Goal: Task Accomplishment & Management: Complete application form

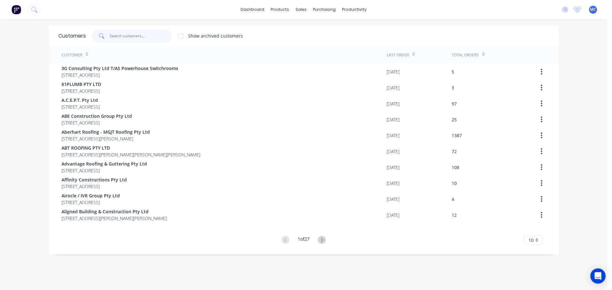
click at [126, 32] on input "text" at bounding box center [141, 36] width 62 height 13
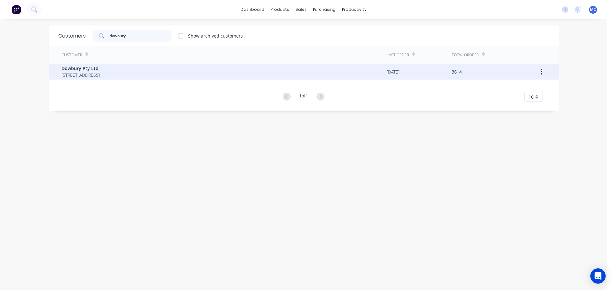
type input "dowbury"
click at [77, 66] on span "Dowbury Pty Ltd" at bounding box center [81, 68] width 38 height 7
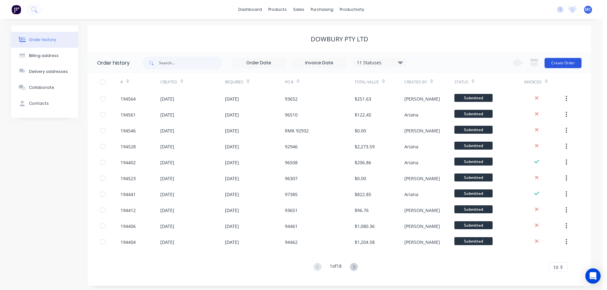
click at [569, 62] on button "Create Order" at bounding box center [563, 63] width 37 height 10
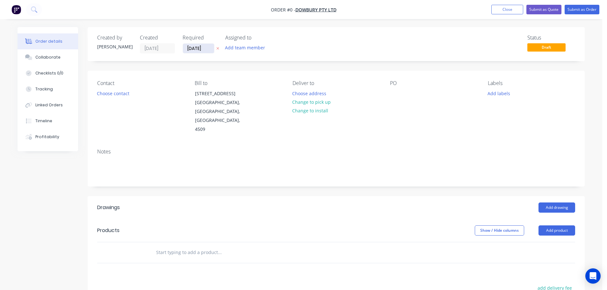
click at [197, 48] on input "[DATE]" at bounding box center [198, 49] width 31 height 10
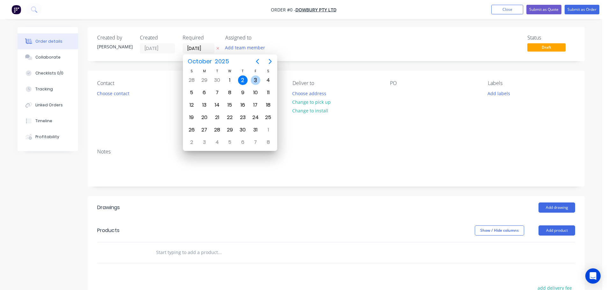
click at [254, 79] on div "3" at bounding box center [256, 81] width 10 height 10
type input "[DATE]"
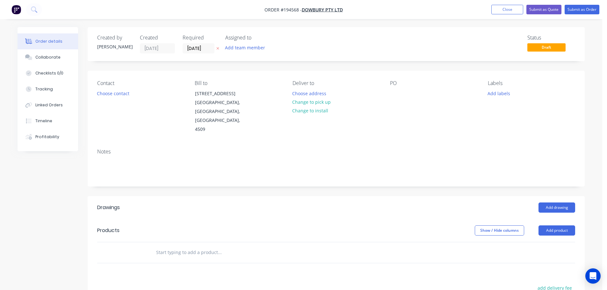
click at [504, 94] on button "Add labels" at bounding box center [498, 93] width 29 height 9
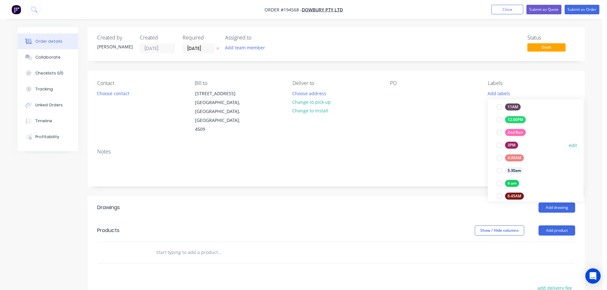
scroll to position [64, 0]
click at [500, 162] on div at bounding box center [499, 163] width 13 height 13
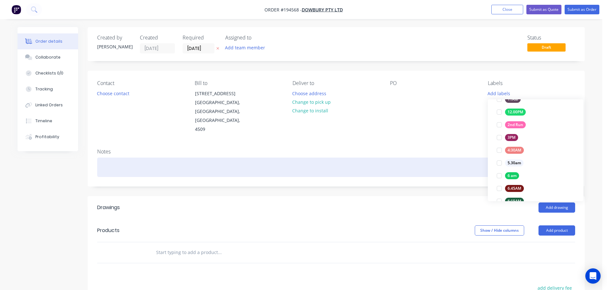
scroll to position [0, 0]
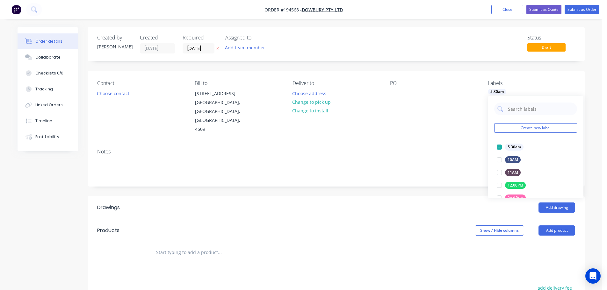
click at [429, 149] on div "Notes" at bounding box center [336, 152] width 478 height 6
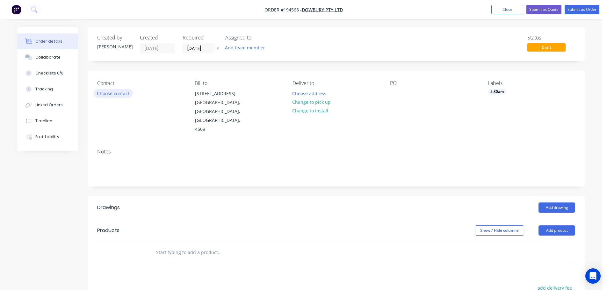
click at [115, 93] on button "Choose contact" at bounding box center [113, 93] width 39 height 9
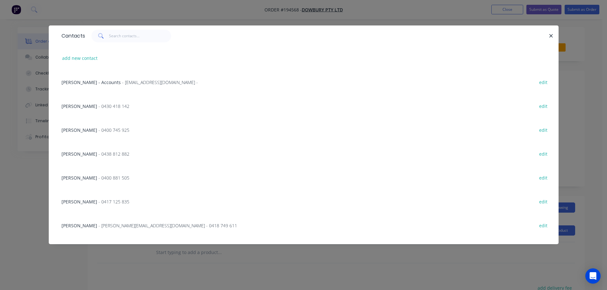
click at [100, 106] on span "- 0430 418 142" at bounding box center [113, 106] width 31 height 6
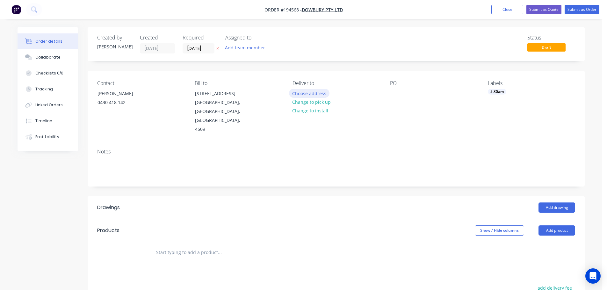
click at [305, 92] on button "Choose address" at bounding box center [309, 93] width 41 height 9
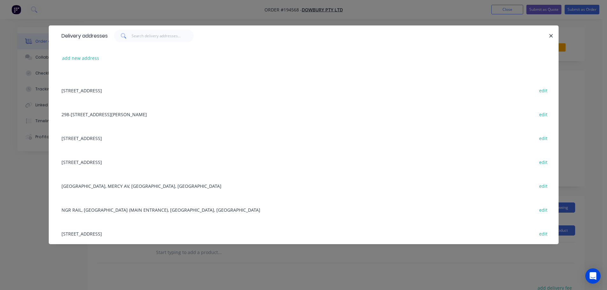
scroll to position [96, 0]
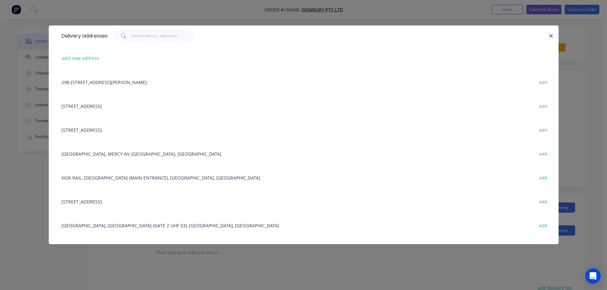
click at [125, 152] on div "[GEOGRAPHIC_DATA], MERCY AV, [GEOGRAPHIC_DATA], [GEOGRAPHIC_DATA] edit" at bounding box center [303, 154] width 491 height 24
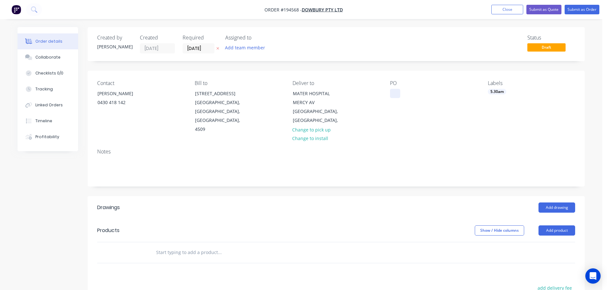
click at [394, 94] on div at bounding box center [395, 93] width 10 height 9
click at [555, 203] on button "Add drawing" at bounding box center [557, 208] width 37 height 10
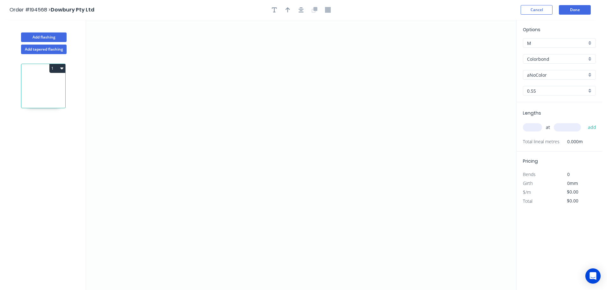
click at [534, 73] on input "aNoColor" at bounding box center [557, 75] width 60 height 7
click at [534, 84] on div "Surfmist" at bounding box center [559, 85] width 72 height 11
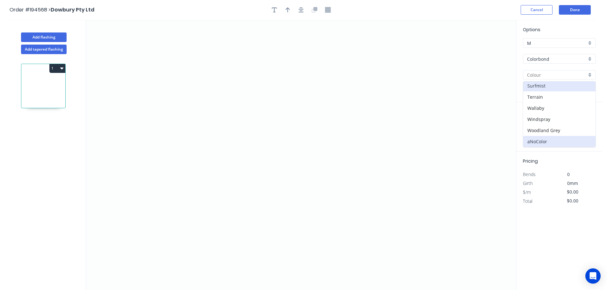
type input "Surfmist"
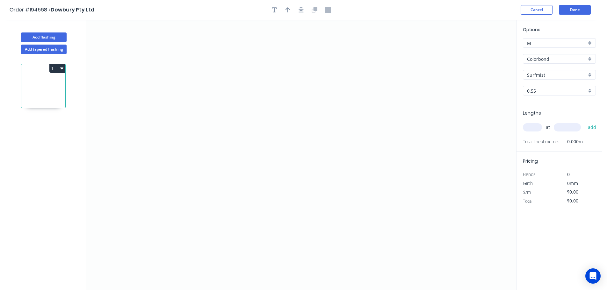
click at [532, 128] on input "text" at bounding box center [532, 127] width 19 height 8
type input "1"
type input "2900"
click at [585, 122] on button "add" at bounding box center [592, 127] width 15 height 11
click at [199, 75] on icon "0" at bounding box center [301, 155] width 430 height 271
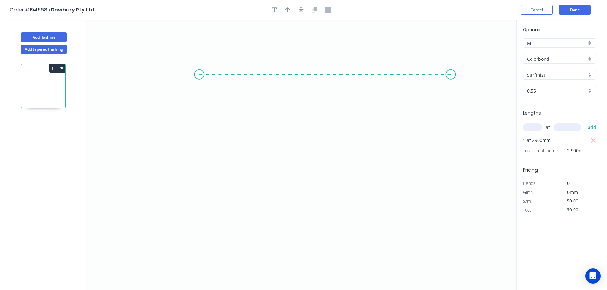
click at [451, 69] on icon "0" at bounding box center [301, 155] width 430 height 271
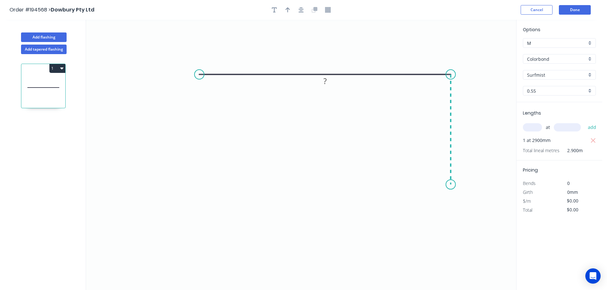
click at [444, 185] on icon "0 ?" at bounding box center [301, 155] width 430 height 271
click at [411, 183] on icon "0 ? ?" at bounding box center [301, 155] width 430 height 271
click at [412, 213] on icon "0 ? ? ?" at bounding box center [301, 155] width 430 height 271
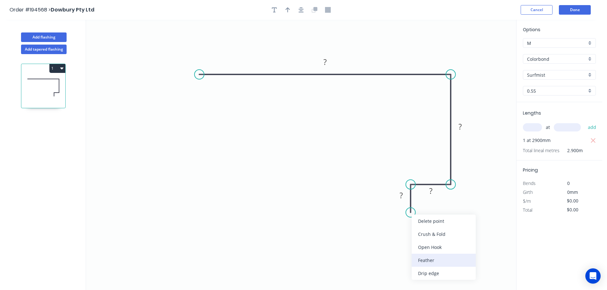
click at [425, 260] on div "Feather" at bounding box center [444, 260] width 64 height 13
drag, startPoint x: 385, startPoint y: 199, endPoint x: 362, endPoint y: 220, distance: 30.9
click at [363, 220] on rect at bounding box center [375, 220] width 25 height 13
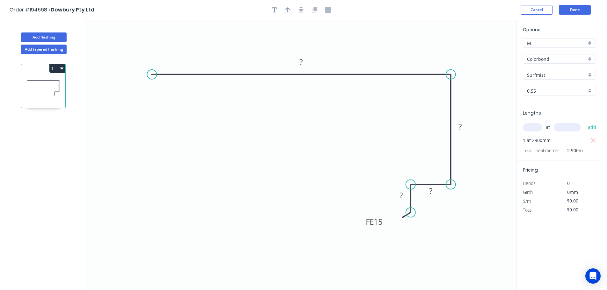
drag, startPoint x: 201, startPoint y: 76, endPoint x: 162, endPoint y: 69, distance: 39.1
click at [150, 71] on circle at bounding box center [152, 75] width 10 height 10
click at [302, 61] on tspan "?" at bounding box center [300, 62] width 3 height 11
type input "$26.04"
type input "$75.52"
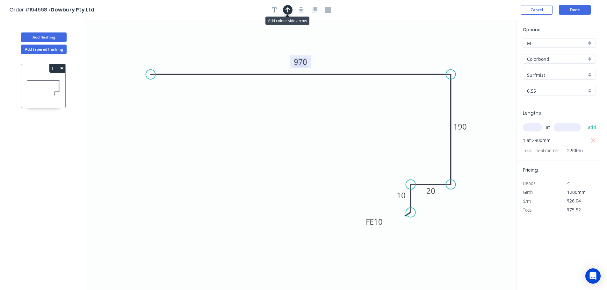
click at [287, 11] on icon "button" at bounding box center [288, 10] width 4 height 6
click at [486, 49] on icon at bounding box center [484, 44] width 6 height 20
drag, startPoint x: 484, startPoint y: 49, endPoint x: 410, endPoint y: 54, distance: 74.1
click at [416, 54] on icon at bounding box center [425, 47] width 18 height 18
click at [50, 37] on button "Add flashing" at bounding box center [44, 38] width 46 height 10
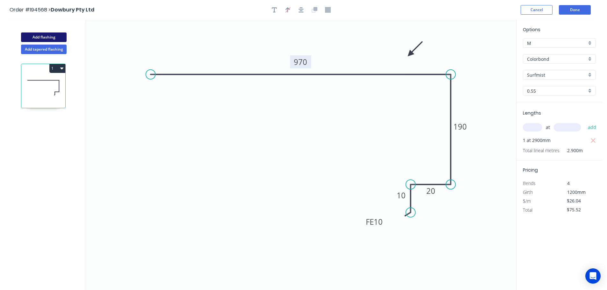
type input "$0.00"
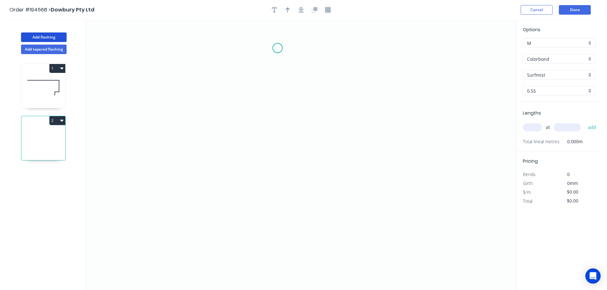
click at [278, 48] on icon "0" at bounding box center [301, 155] width 430 height 271
click at [281, 209] on icon "0" at bounding box center [301, 155] width 430 height 271
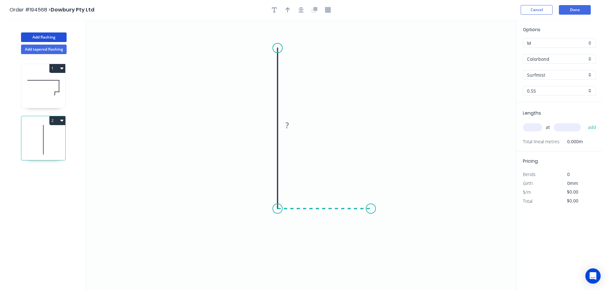
click at [371, 212] on icon "0 ?" at bounding box center [301, 155] width 430 height 271
click at [371, 212] on circle at bounding box center [371, 209] width 10 height 10
click at [326, 216] on tspan "?" at bounding box center [324, 215] width 3 height 11
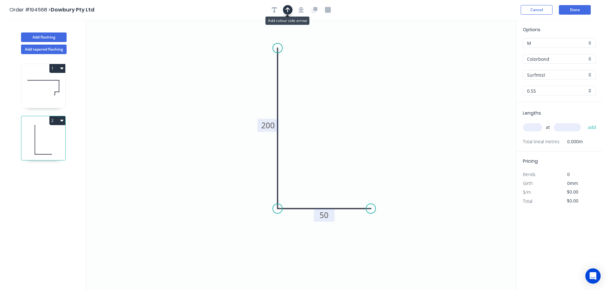
click at [288, 7] on icon "button" at bounding box center [288, 10] width 4 height 6
type input "$8.22"
click at [484, 49] on icon at bounding box center [484, 44] width 6 height 20
drag, startPoint x: 479, startPoint y: 54, endPoint x: 440, endPoint y: 65, distance: 41.3
click at [433, 67] on icon "0 200 50" at bounding box center [301, 155] width 430 height 271
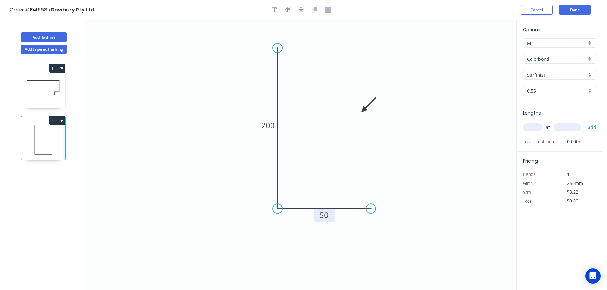
drag, startPoint x: 486, startPoint y: 50, endPoint x: 363, endPoint y: 109, distance: 136.4
click at [364, 110] on icon at bounding box center [369, 105] width 18 height 18
click at [535, 123] on div "at add" at bounding box center [560, 127] width 74 height 11
click at [534, 128] on input "text" at bounding box center [532, 127] width 19 height 8
type input "15"
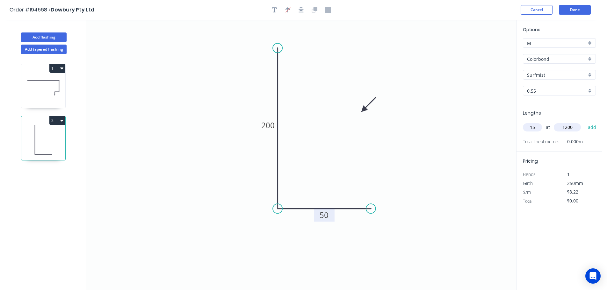
type input "1200"
click at [585, 122] on button "add" at bounding box center [592, 127] width 15 height 11
type input "$147.96"
click at [48, 50] on button "Add tapered flashing" at bounding box center [44, 50] width 46 height 10
type input "$0.00"
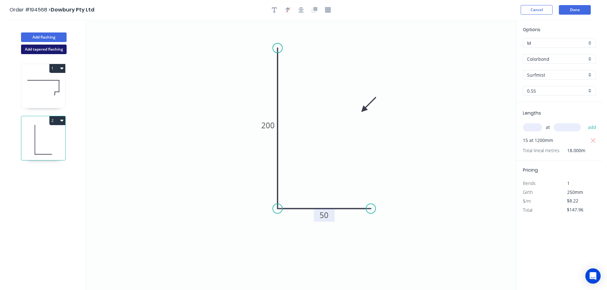
type input "$0.00"
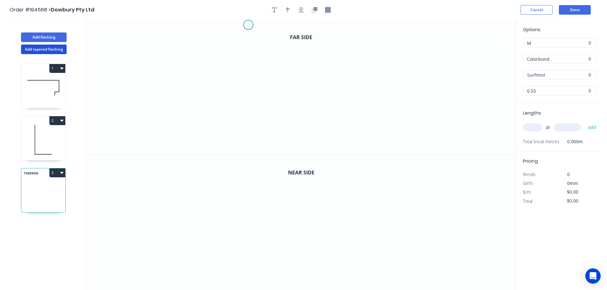
click at [248, 25] on icon "0" at bounding box center [301, 87] width 430 height 135
click at [250, 82] on icon "0" at bounding box center [301, 87] width 430 height 135
click at [380, 77] on icon "0 ?" at bounding box center [301, 87] width 430 height 135
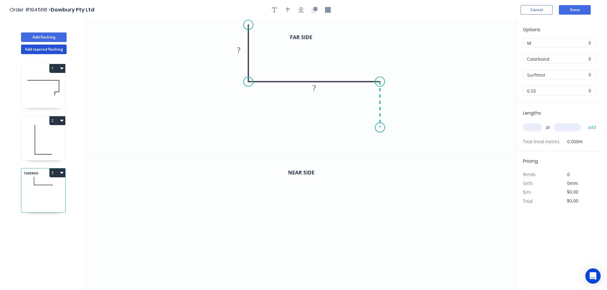
click at [378, 128] on icon "0 ? ?" at bounding box center [301, 87] width 430 height 135
click at [363, 126] on icon "0 ? ? ?" at bounding box center [301, 87] width 430 height 135
click at [363, 126] on circle at bounding box center [363, 126] width 10 height 10
click at [363, 128] on circle at bounding box center [364, 128] width 10 height 10
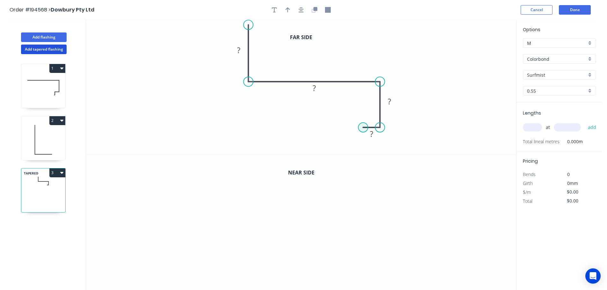
click at [363, 128] on circle at bounding box center [364, 128] width 10 height 10
click at [362, 143] on icon "0 ? ? ? ?" at bounding box center [301, 87] width 430 height 135
click at [374, 190] on div "Feather" at bounding box center [394, 191] width 64 height 13
drag, startPoint x: 340, startPoint y: 129, endPoint x: 318, endPoint y: 146, distance: 27.7
click at [318, 146] on rect at bounding box center [328, 148] width 25 height 13
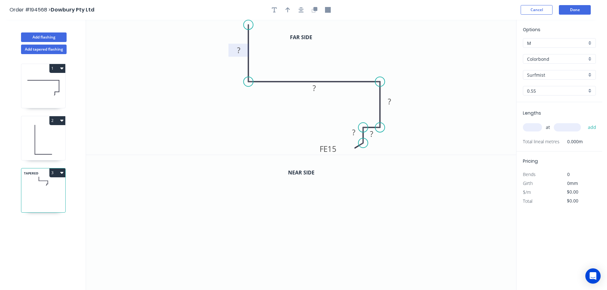
click at [238, 49] on tspan "?" at bounding box center [238, 50] width 3 height 11
click at [286, 11] on icon "button" at bounding box center [288, 10] width 4 height 6
click at [484, 50] on icon at bounding box center [484, 44] width 6 height 20
drag, startPoint x: 484, startPoint y: 50, endPoint x: 404, endPoint y: 46, distance: 80.7
click at [404, 46] on icon at bounding box center [409, 41] width 18 height 18
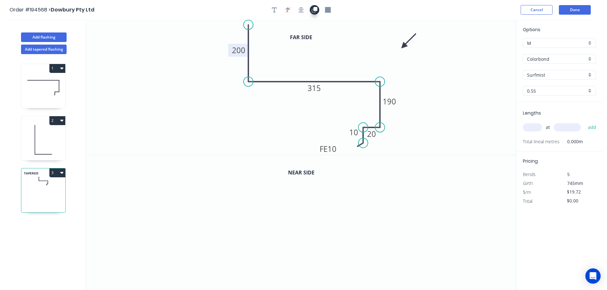
click at [313, 11] on icon "button" at bounding box center [315, 10] width 6 height 6
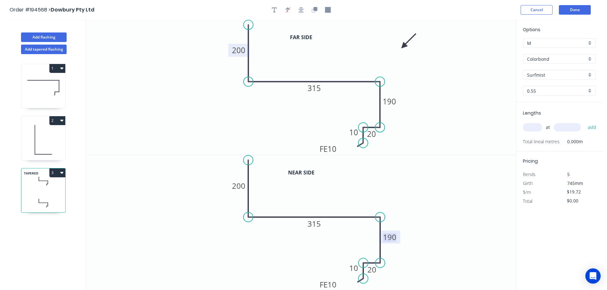
click at [392, 236] on tspan "190" at bounding box center [389, 237] width 13 height 11
click at [531, 127] on input "text" at bounding box center [532, 127] width 19 height 8
type input "$21.09"
type input "1"
type input "2350"
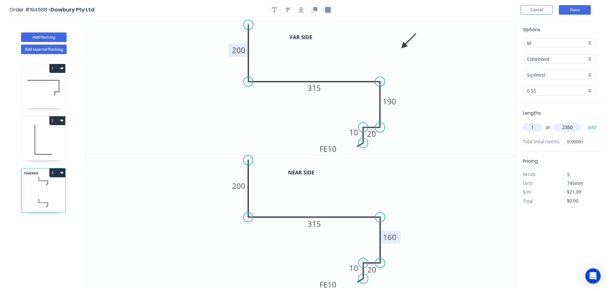
click at [585, 122] on button "add" at bounding box center [592, 127] width 15 height 11
click at [54, 172] on button "3" at bounding box center [57, 173] width 16 height 9
click at [29, 188] on div "Duplicate" at bounding box center [35, 188] width 49 height 9
type input "$0.00"
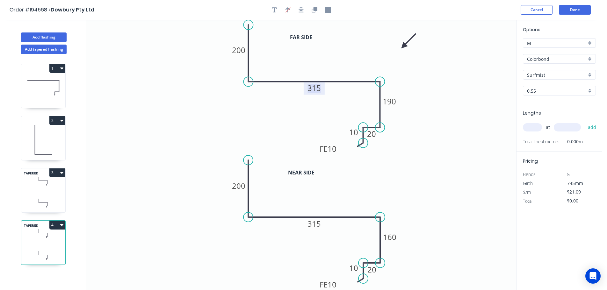
click at [316, 87] on tspan "315" at bounding box center [314, 88] width 13 height 11
click at [316, 225] on tspan "315" at bounding box center [314, 224] width 13 height 11
click at [459, 192] on icon "0 200 285 190 20 FE 10 10" at bounding box center [301, 222] width 430 height 135
type input "$21.09"
click at [579, 8] on button "Done" at bounding box center [575, 10] width 32 height 10
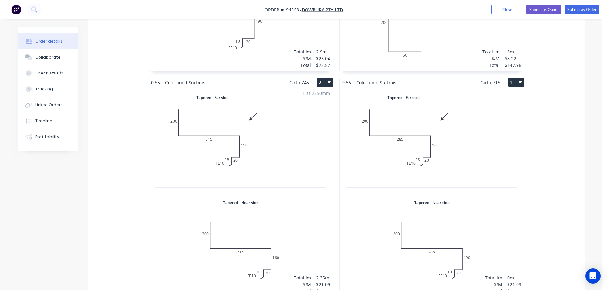
scroll to position [287, 0]
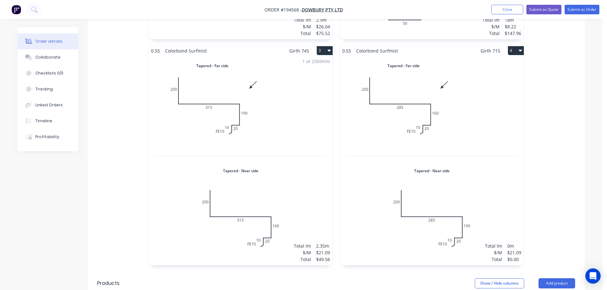
click at [478, 134] on div "Total lm $/M Total 0m $21.09 $0.00" at bounding box center [432, 160] width 184 height 210
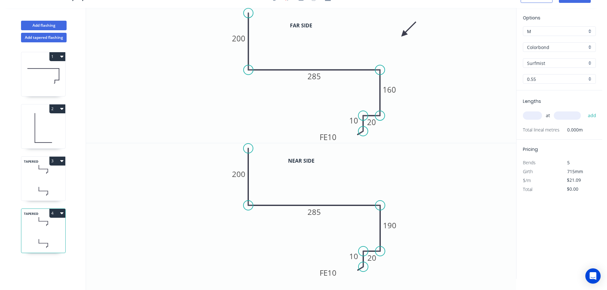
click at [535, 114] on input "text" at bounding box center [532, 116] width 19 height 8
type input "1"
type input "2350"
click at [585, 110] on button "add" at bounding box center [592, 115] width 15 height 11
type input "$49.56"
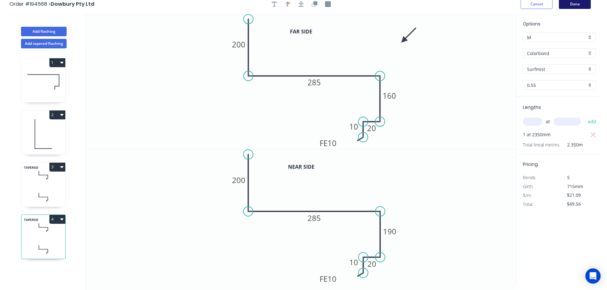
scroll to position [0, 0]
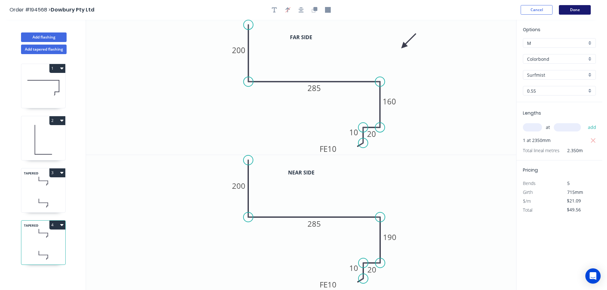
click at [575, 8] on button "Done" at bounding box center [575, 10] width 32 height 10
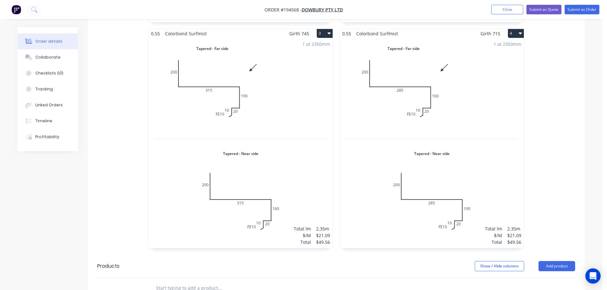
scroll to position [319, 0]
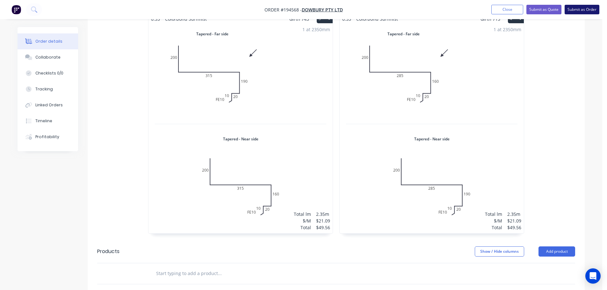
click at [586, 9] on button "Submit as Order" at bounding box center [582, 10] width 35 height 10
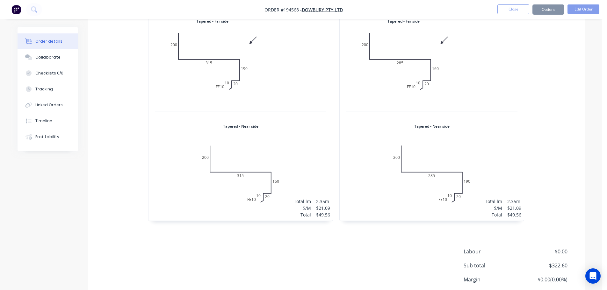
scroll to position [0, 0]
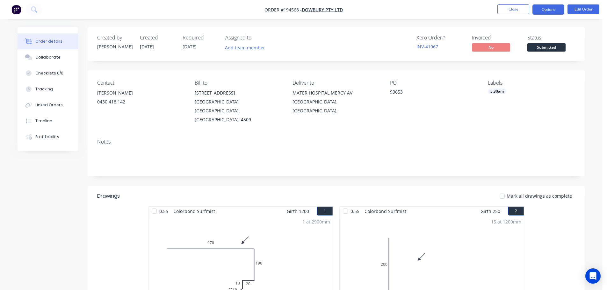
click at [553, 9] on button "Options" at bounding box center [549, 9] width 32 height 10
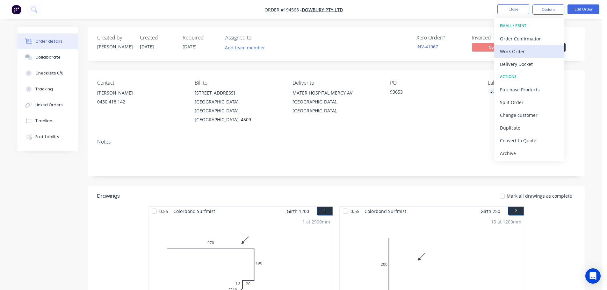
click at [508, 51] on div "Work Order" at bounding box center [529, 51] width 59 height 9
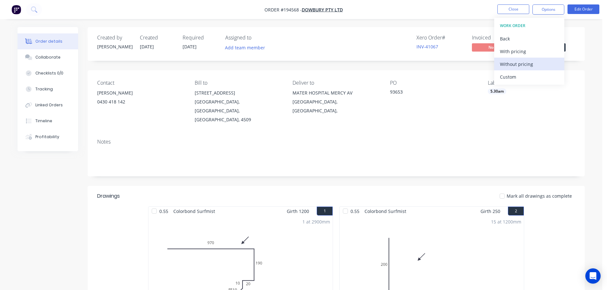
click at [509, 65] on div "Without pricing" at bounding box center [529, 64] width 59 height 9
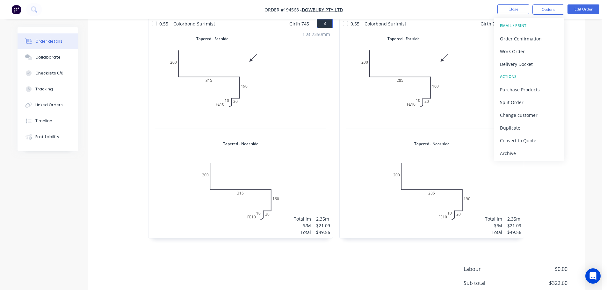
scroll to position [354, 0]
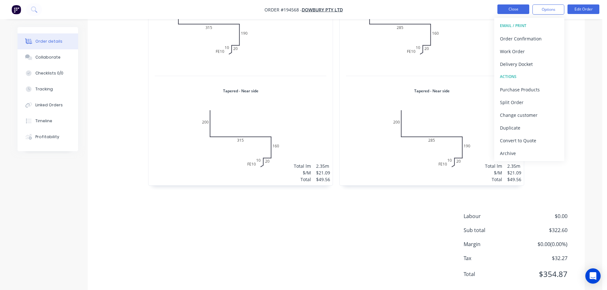
click at [515, 6] on button "Close" at bounding box center [514, 9] width 32 height 10
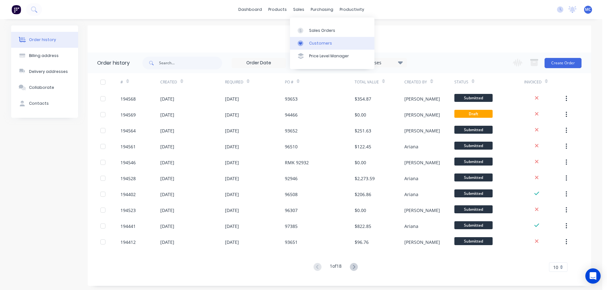
click at [321, 40] on link "Customers" at bounding box center [332, 43] width 84 height 13
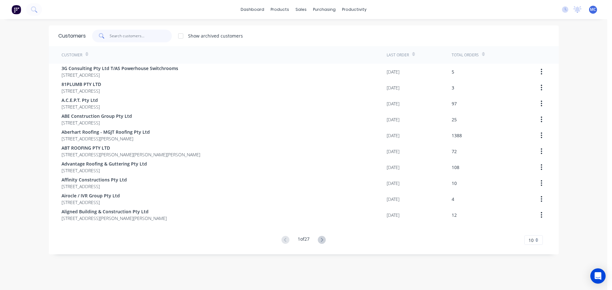
click at [125, 36] on input "text" at bounding box center [141, 36] width 62 height 13
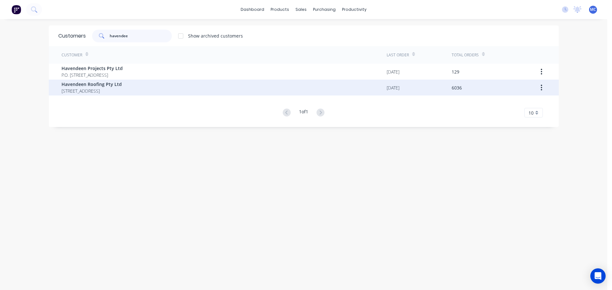
type input "havendee"
click at [90, 83] on span "Havendeen Roofing Pty Ltd" at bounding box center [92, 84] width 60 height 7
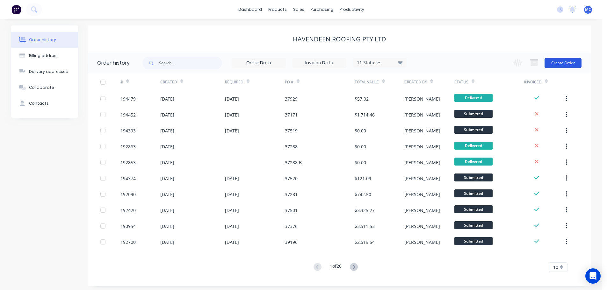
click at [558, 60] on button "Create Order" at bounding box center [563, 63] width 37 height 10
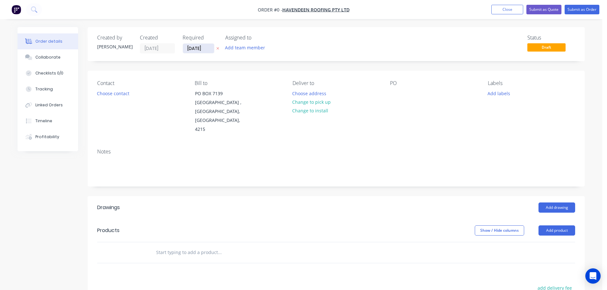
click at [197, 47] on input "[DATE]" at bounding box center [198, 49] width 31 height 10
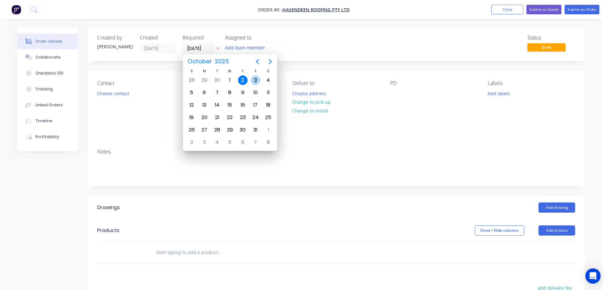
click at [255, 79] on div "3" at bounding box center [256, 81] width 10 height 10
type input "[DATE]"
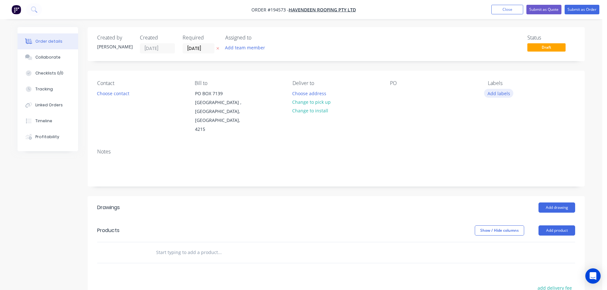
click at [499, 94] on button "Add labels" at bounding box center [498, 93] width 29 height 9
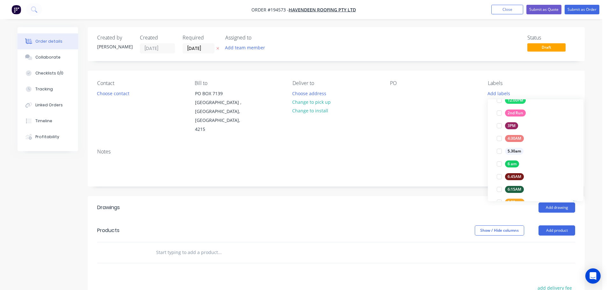
scroll to position [96, 0]
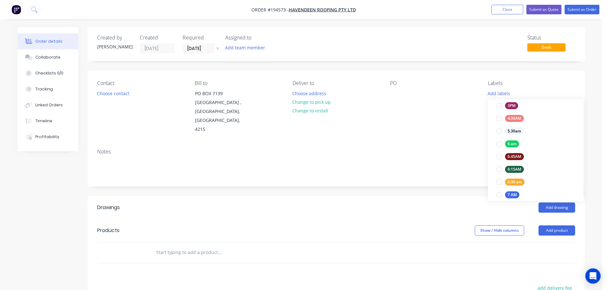
drag, startPoint x: 498, startPoint y: 183, endPoint x: 491, endPoint y: 177, distance: 9.2
click at [498, 183] on div at bounding box center [499, 182] width 13 height 13
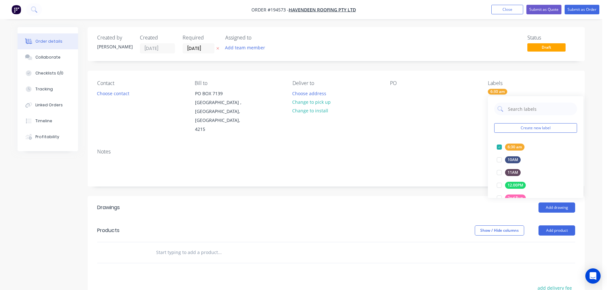
click at [453, 144] on div "Notes" at bounding box center [336, 165] width 497 height 43
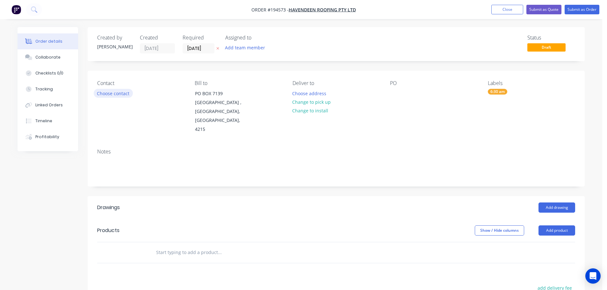
click at [106, 93] on button "Choose contact" at bounding box center [113, 93] width 39 height 9
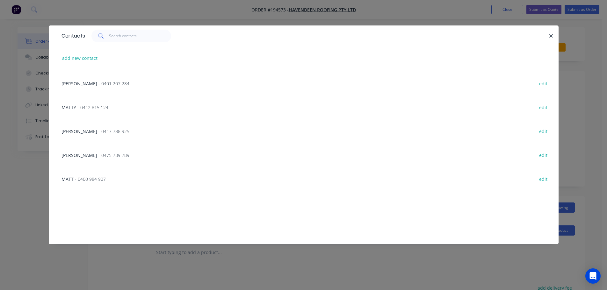
scroll to position [319, 0]
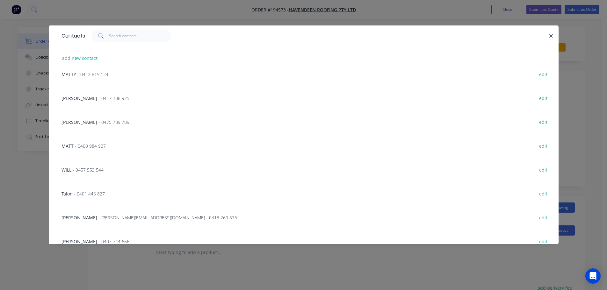
click at [88, 171] on span "- 0457 553 544" at bounding box center [88, 170] width 31 height 6
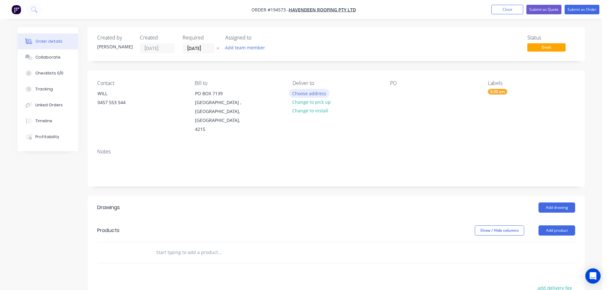
click at [312, 93] on button "Choose address" at bounding box center [309, 93] width 41 height 9
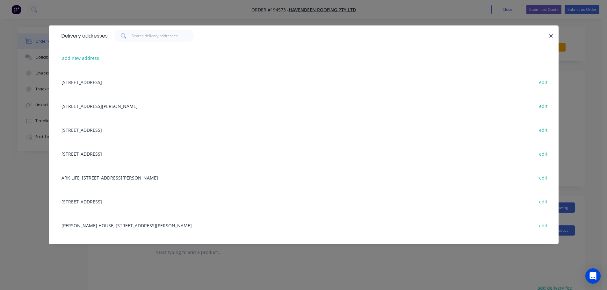
click at [105, 107] on div "[STREET_ADDRESS][PERSON_NAME] edit" at bounding box center [303, 106] width 491 height 24
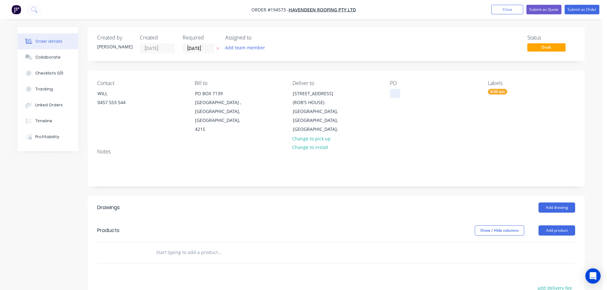
click at [395, 93] on div at bounding box center [395, 93] width 10 height 9
click at [555, 203] on button "Add drawing" at bounding box center [557, 208] width 37 height 10
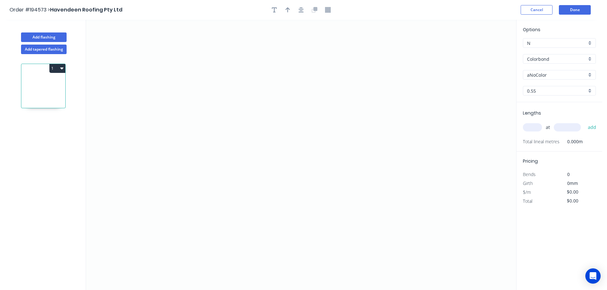
click at [535, 73] on input "aNoColor" at bounding box center [557, 75] width 60 height 7
click at [538, 126] on div "Night Sky" at bounding box center [559, 126] width 72 height 11
type input "Night Sky"
click at [534, 127] on input "text" at bounding box center [532, 127] width 19 height 8
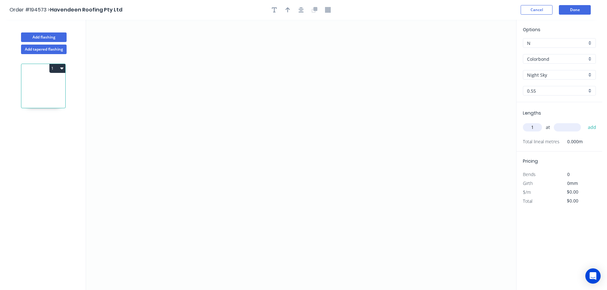
type input "1"
type input "8000"
click at [585, 122] on button "add" at bounding box center [592, 127] width 15 height 11
click at [199, 120] on icon "0" at bounding box center [301, 155] width 430 height 271
click at [182, 103] on icon "0" at bounding box center [301, 155] width 430 height 271
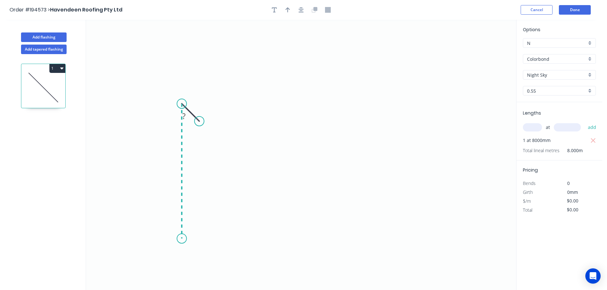
click at [176, 239] on icon "0 ?" at bounding box center [301, 155] width 430 height 271
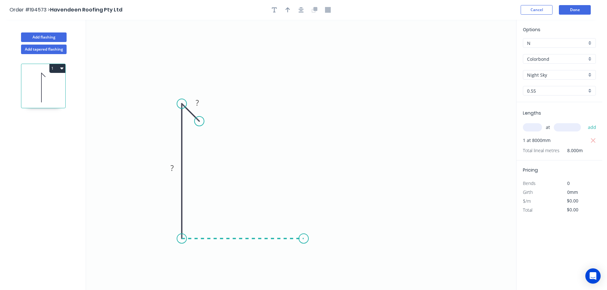
click at [304, 239] on icon "0 ? ?" at bounding box center [301, 155] width 430 height 271
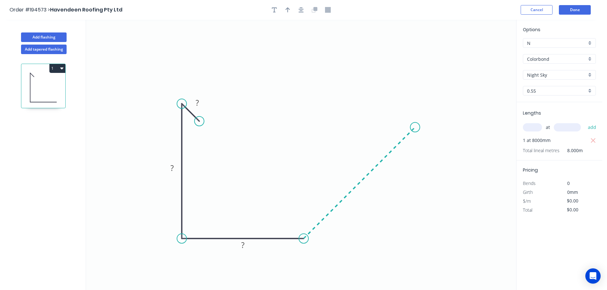
click at [415, 117] on icon "0 ? ? ?" at bounding box center [301, 155] width 430 height 271
click at [414, 67] on icon "0 ? ? ? ?" at bounding box center [301, 155] width 430 height 271
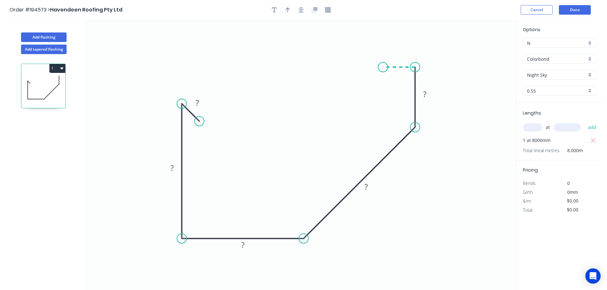
click at [383, 67] on icon at bounding box center [399, 67] width 32 height 0
click at [383, 84] on icon "0 ? ? ? ? ? ?" at bounding box center [301, 155] width 430 height 271
click at [361, 84] on icon at bounding box center [372, 84] width 22 height 0
click at [361, 84] on circle at bounding box center [361, 84] width 10 height 10
click at [373, 90] on tspan "?" at bounding box center [371, 90] width 3 height 11
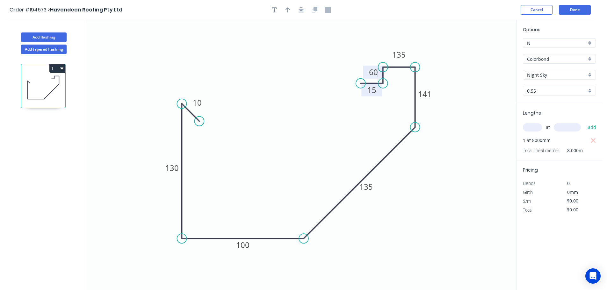
type input "$20.53"
type input "$164.24"
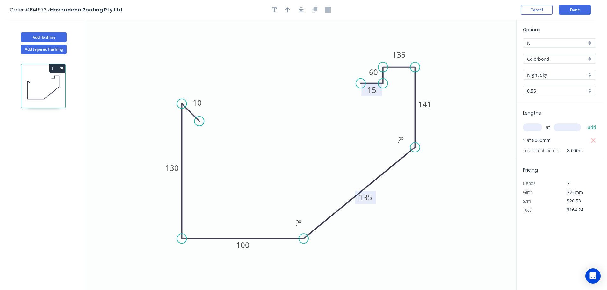
drag, startPoint x: 414, startPoint y: 127, endPoint x: 414, endPoint y: 148, distance: 20.4
click at [414, 148] on circle at bounding box center [416, 148] width 10 height 10
click at [301, 221] on tspan "º" at bounding box center [300, 223] width 3 height 11
type input "$17.12"
type input "$136.96"
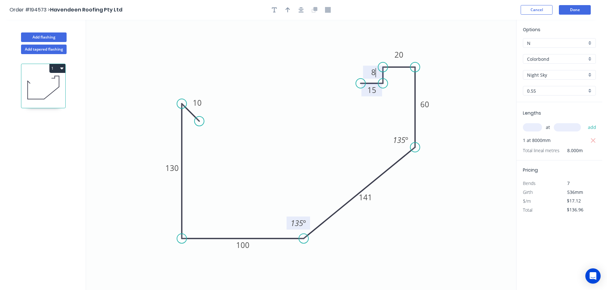
type input "$15.41"
type input "$123.28"
click at [287, 10] on icon "button" at bounding box center [288, 10] width 4 height 6
drag, startPoint x: 484, startPoint y: 50, endPoint x: 435, endPoint y: 215, distance: 172.5
click at [435, 215] on icon at bounding box center [436, 206] width 6 height 20
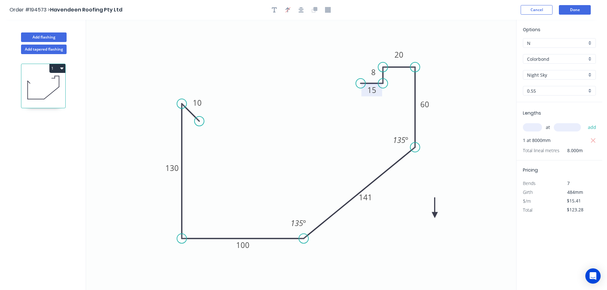
click at [435, 215] on icon at bounding box center [435, 208] width 6 height 20
click at [434, 215] on icon at bounding box center [435, 208] width 6 height 20
click at [434, 215] on icon at bounding box center [440, 210] width 18 height 18
click at [434, 215] on icon at bounding box center [442, 215] width 20 height 6
click at [572, 11] on button "Done" at bounding box center [575, 10] width 32 height 10
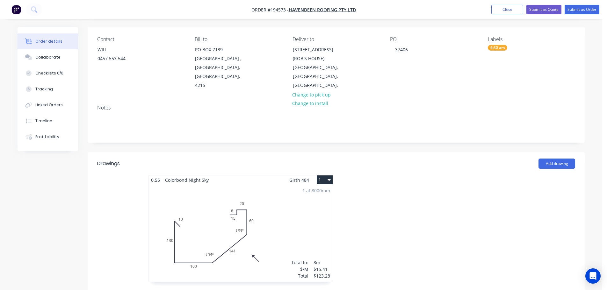
scroll to position [64, 0]
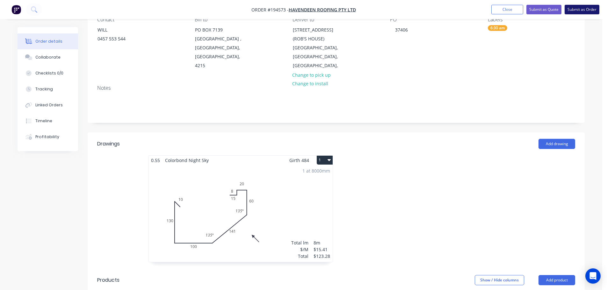
click at [579, 7] on button "Submit as Order" at bounding box center [582, 10] width 35 height 10
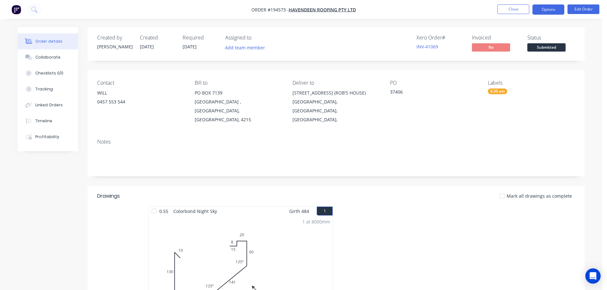
click at [551, 10] on button "Options" at bounding box center [549, 9] width 32 height 10
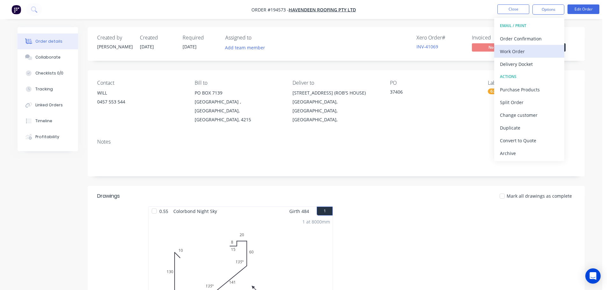
click at [510, 55] on div "Work Order" at bounding box center [529, 51] width 59 height 9
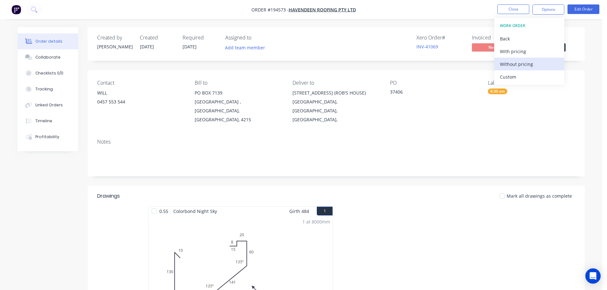
click at [513, 67] on div "Without pricing" at bounding box center [529, 64] width 59 height 9
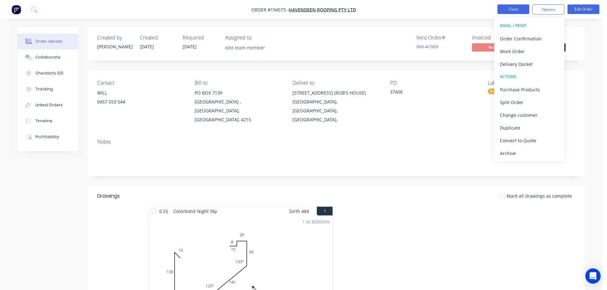
click at [512, 5] on button "Close" at bounding box center [514, 9] width 32 height 10
